Goal: Obtain resource: Obtain resource

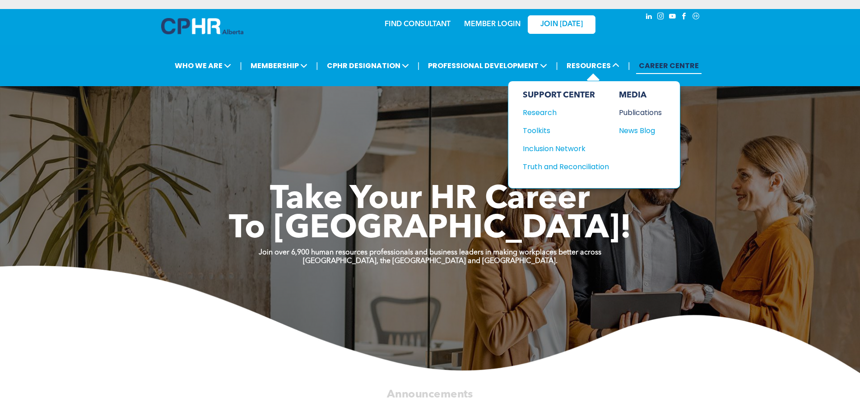
click at [630, 112] on div "Publications" at bounding box center [638, 112] width 39 height 11
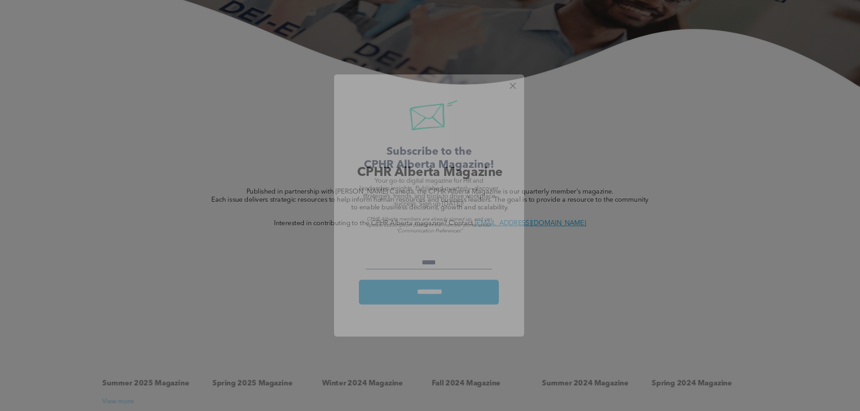
scroll to position [361, 0]
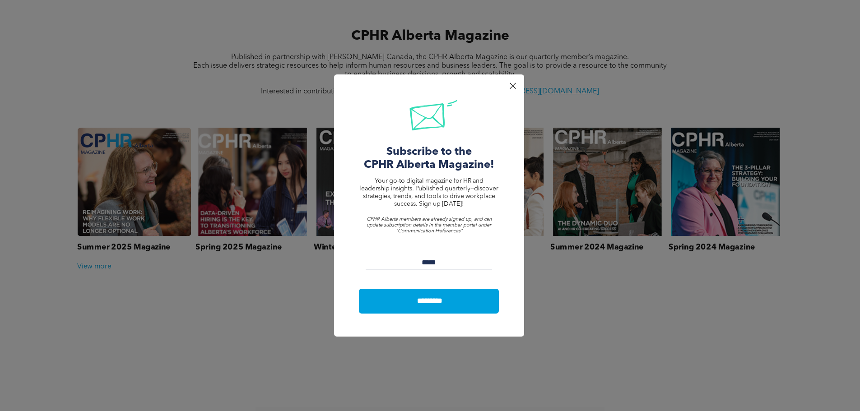
click at [513, 85] on div at bounding box center [513, 86] width 12 height 12
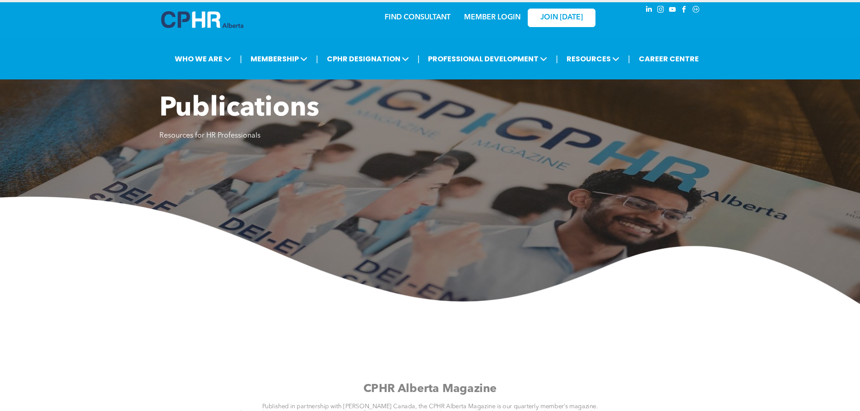
scroll to position [0, 0]
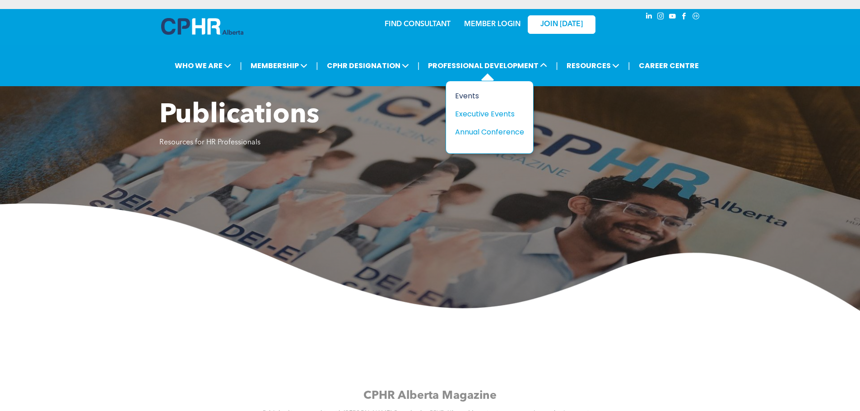
click at [475, 97] on div "Events" at bounding box center [486, 95] width 62 height 11
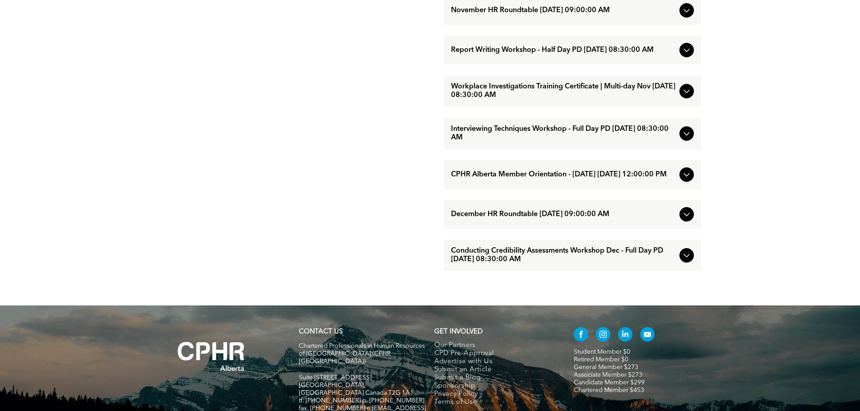
scroll to position [996, 0]
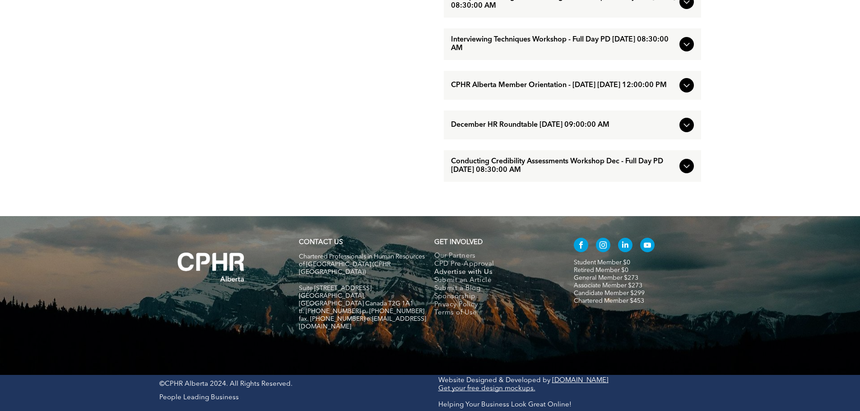
click at [474, 277] on span "Advertise with Us" at bounding box center [463, 273] width 59 height 8
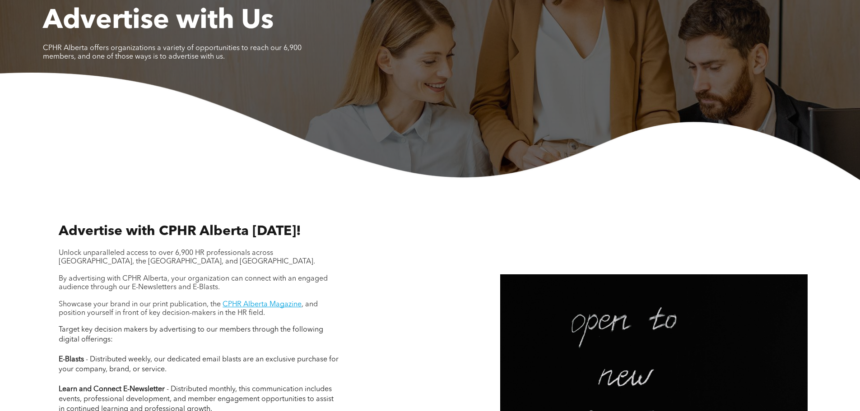
scroll to position [316, 0]
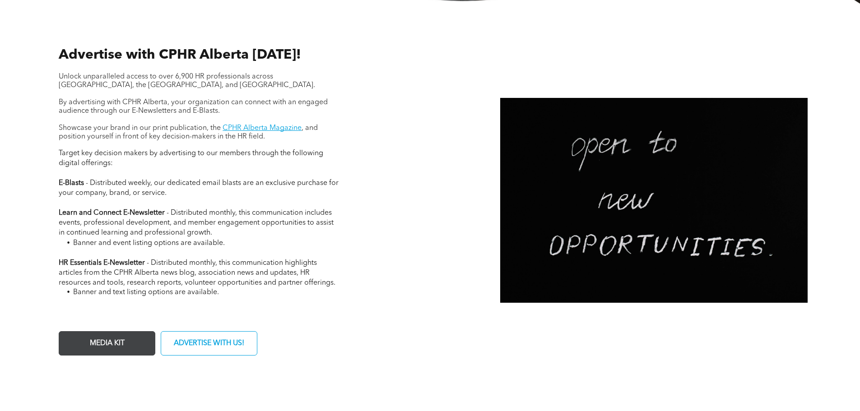
click at [102, 337] on span "MEDIA KIT" at bounding box center [107, 344] width 41 height 18
